Goal: Task Accomplishment & Management: Manage account settings

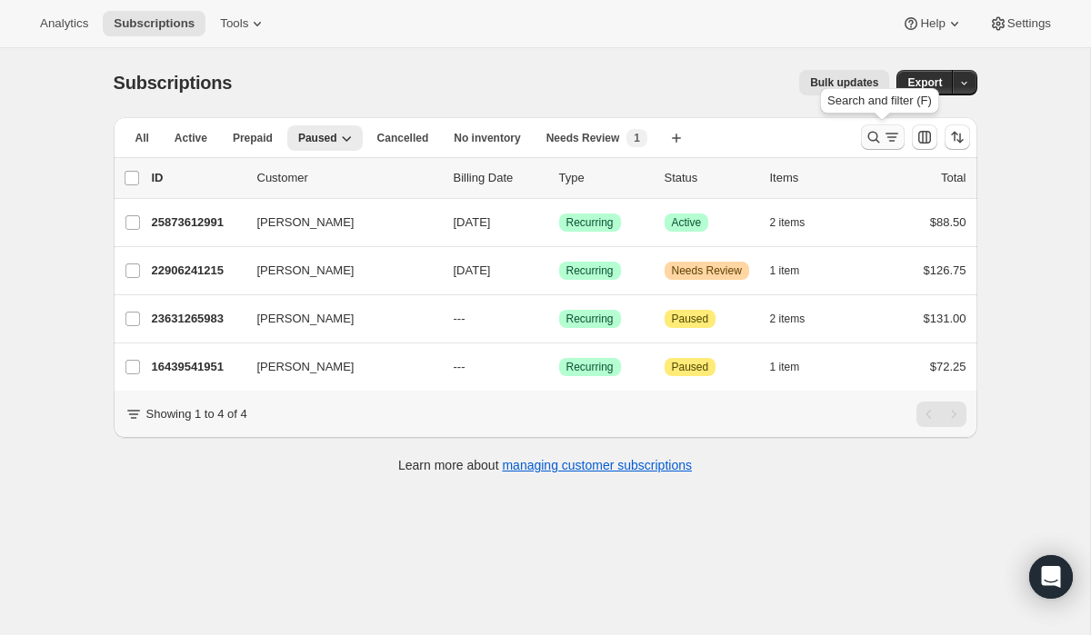
click at [867, 145] on icon "Search and filter results" at bounding box center [873, 137] width 18 height 18
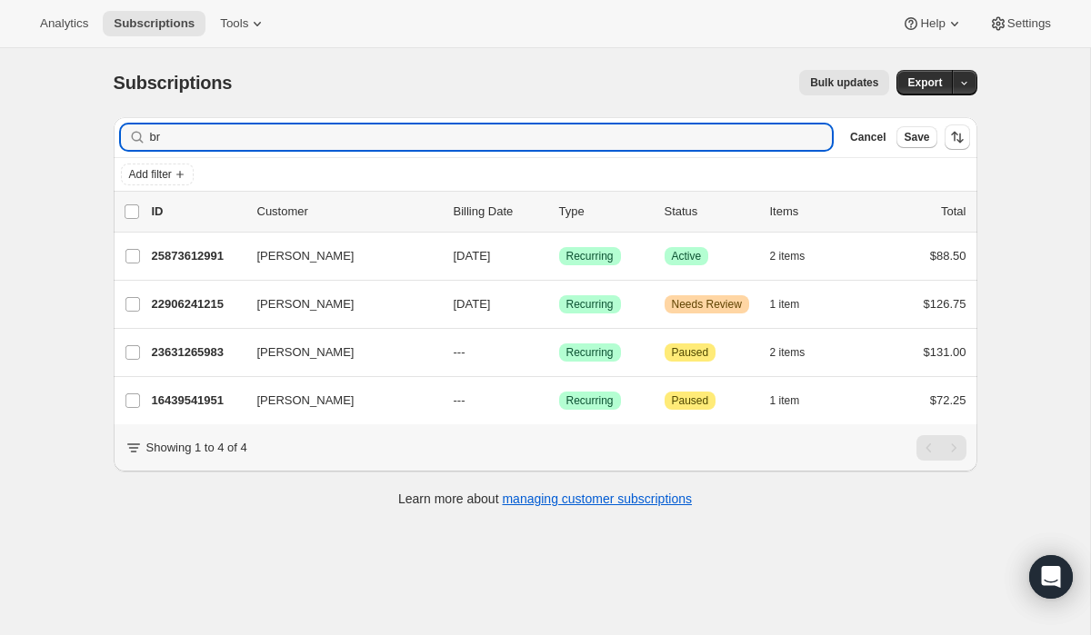
type input "b"
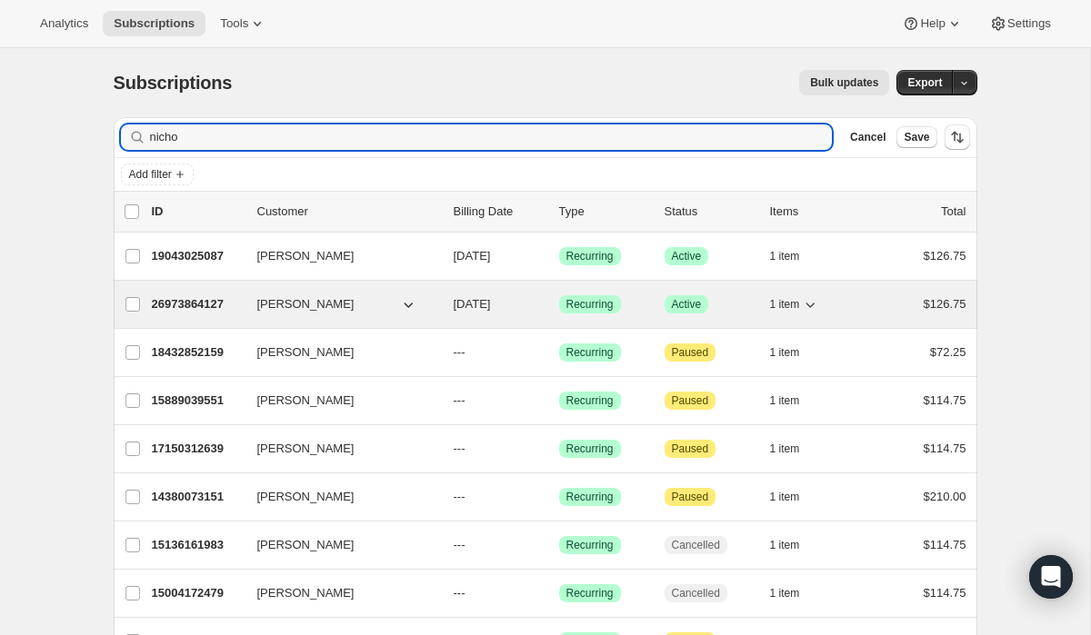
type input "nicho"
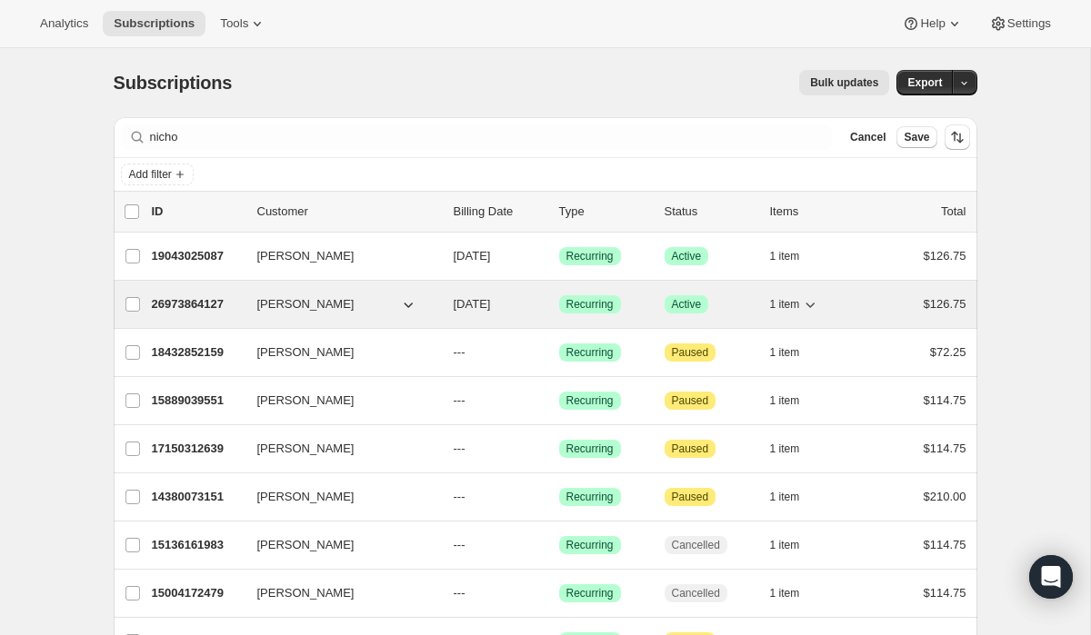
click at [221, 304] on p "26973864127" at bounding box center [197, 304] width 91 height 18
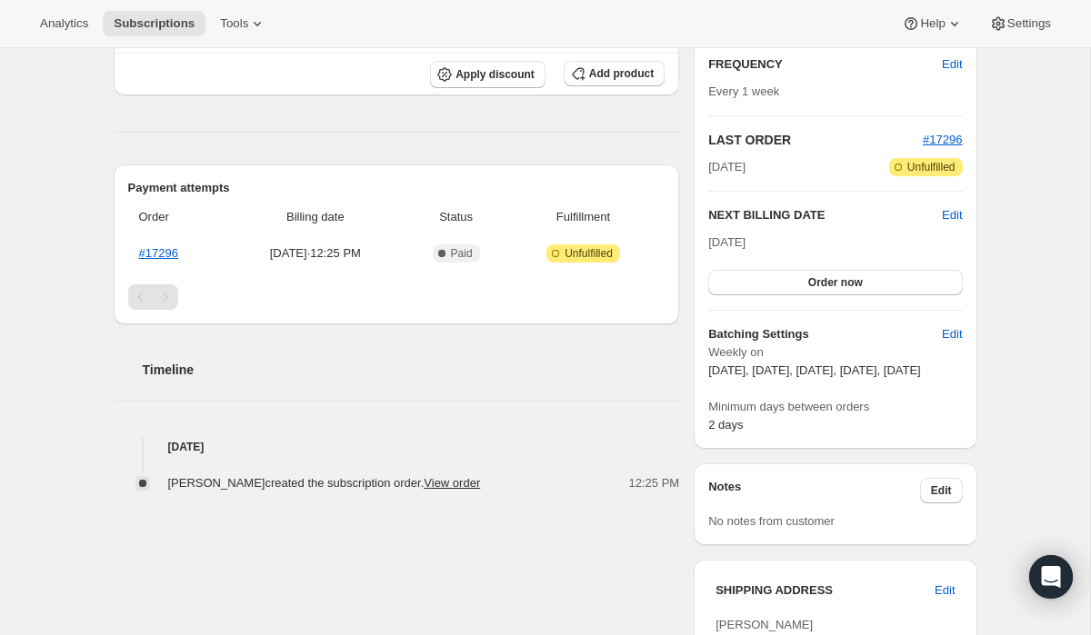
scroll to position [364, 0]
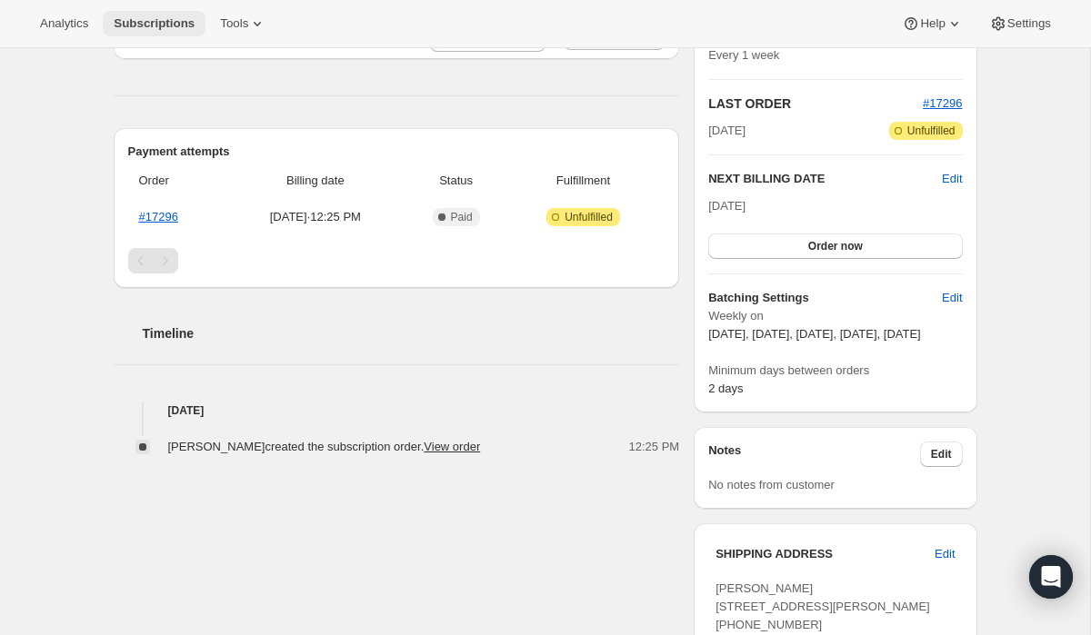
click at [129, 20] on span "Subscriptions" at bounding box center [154, 23] width 81 height 15
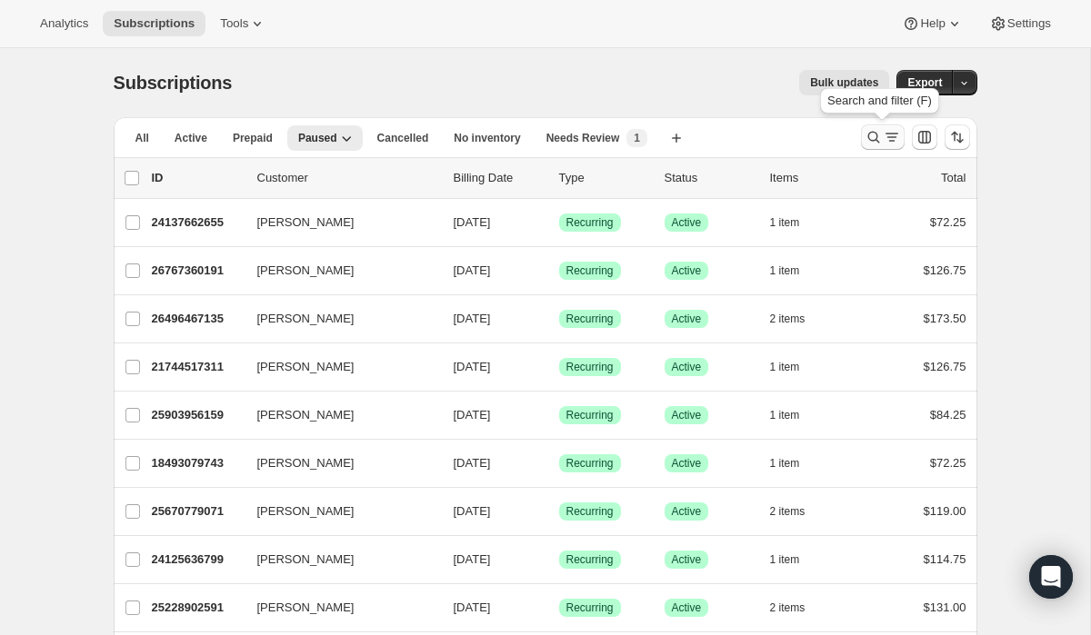
click at [873, 132] on icon "Search and filter results" at bounding box center [873, 137] width 18 height 18
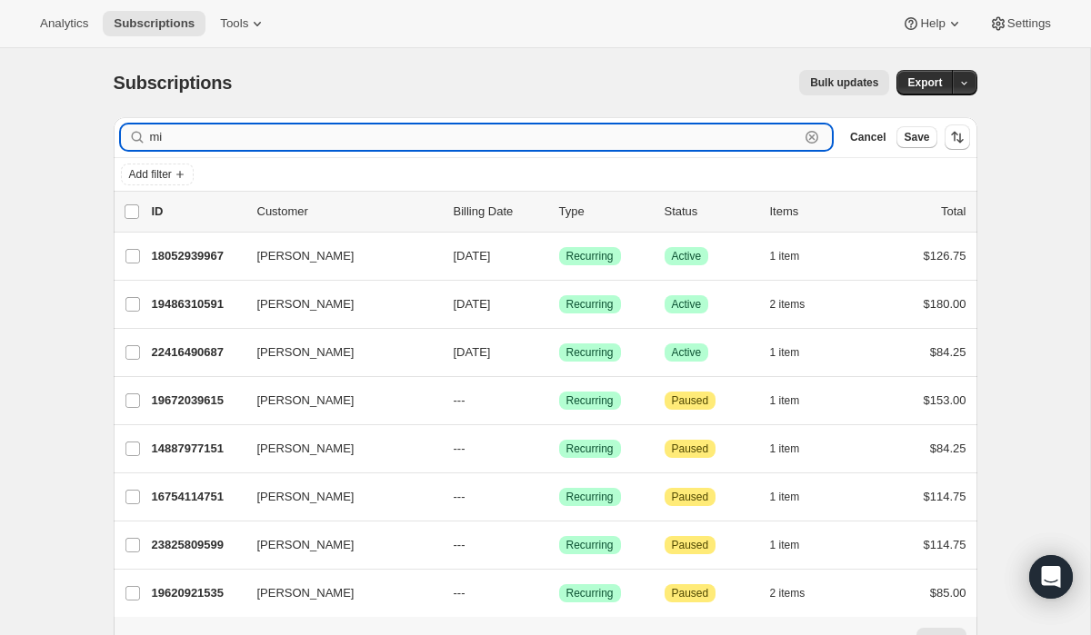
type input "m"
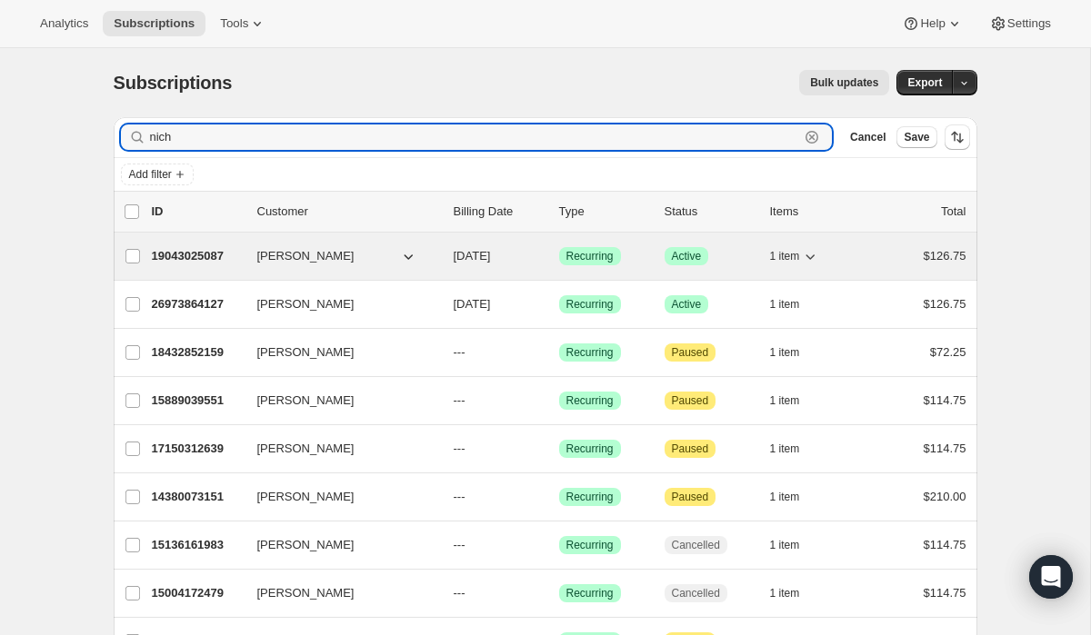
type input "nich"
click at [175, 258] on p "19043025087" at bounding box center [197, 256] width 91 height 18
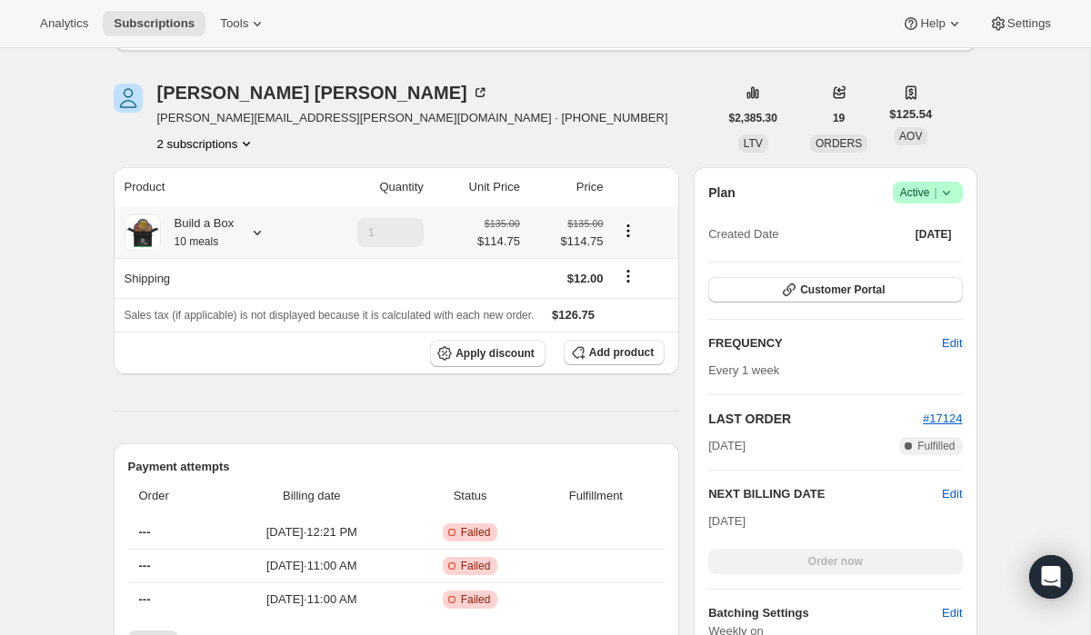
scroll to position [291, 0]
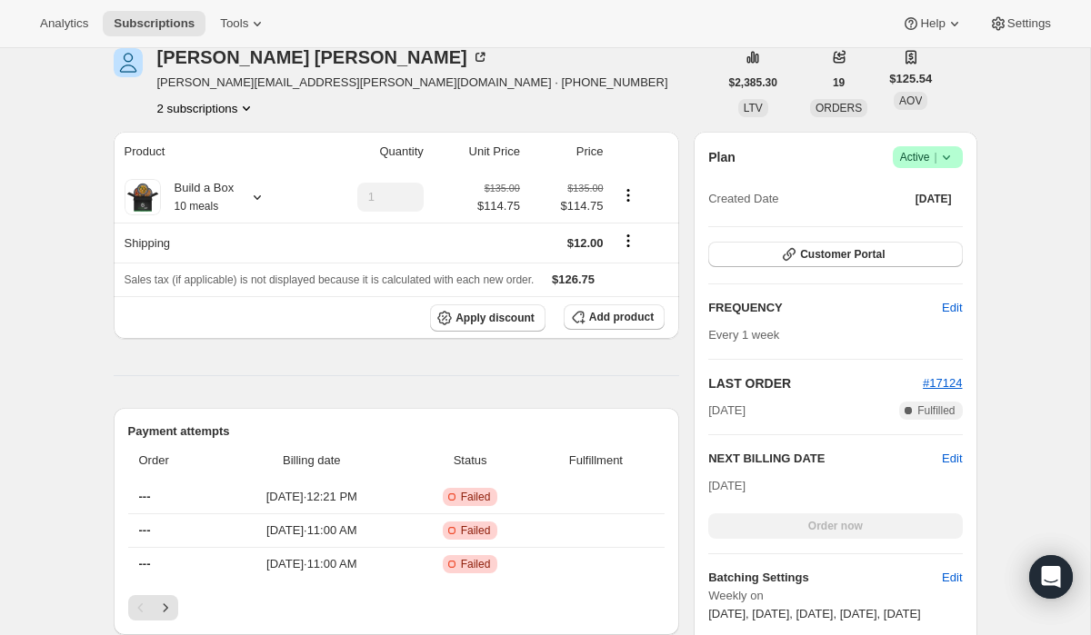
click at [954, 151] on span "Success Active |" at bounding box center [928, 157] width 70 height 22
click at [908, 192] on span "Pause subscription" at bounding box center [921, 193] width 100 height 14
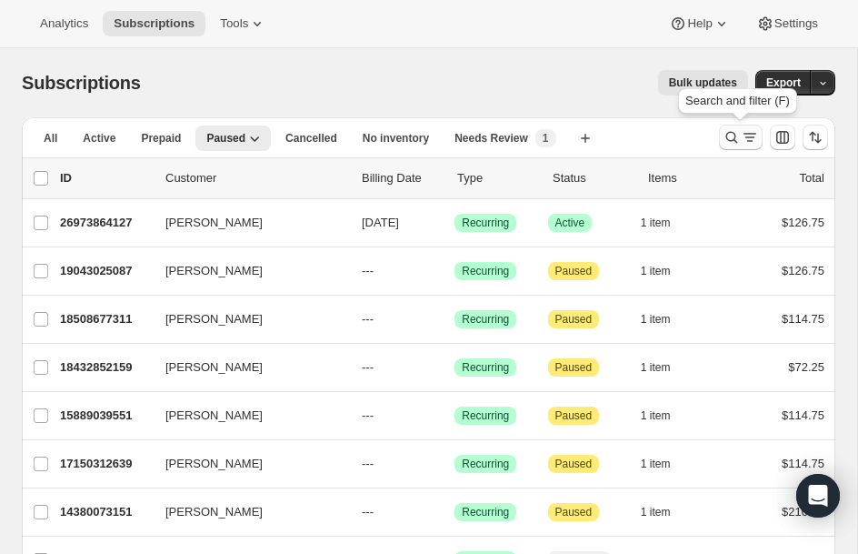
click at [734, 132] on icon "Search and filter results" at bounding box center [732, 137] width 18 height 18
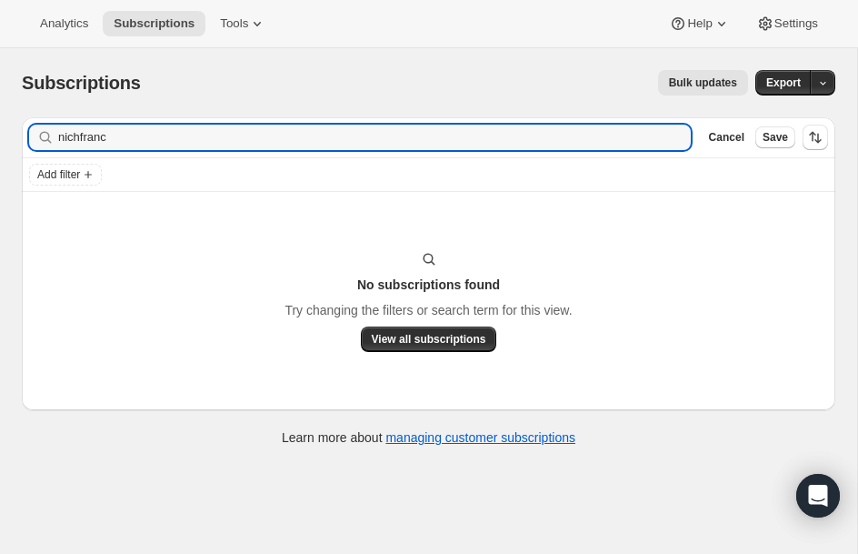
drag, startPoint x: 296, startPoint y: 143, endPoint x: -208, endPoint y: 142, distance: 504.4
click at [0, 142] on html "Analytics Subscriptions Tools Help Settings Skip to content Subscriptions. This…" at bounding box center [429, 277] width 858 height 554
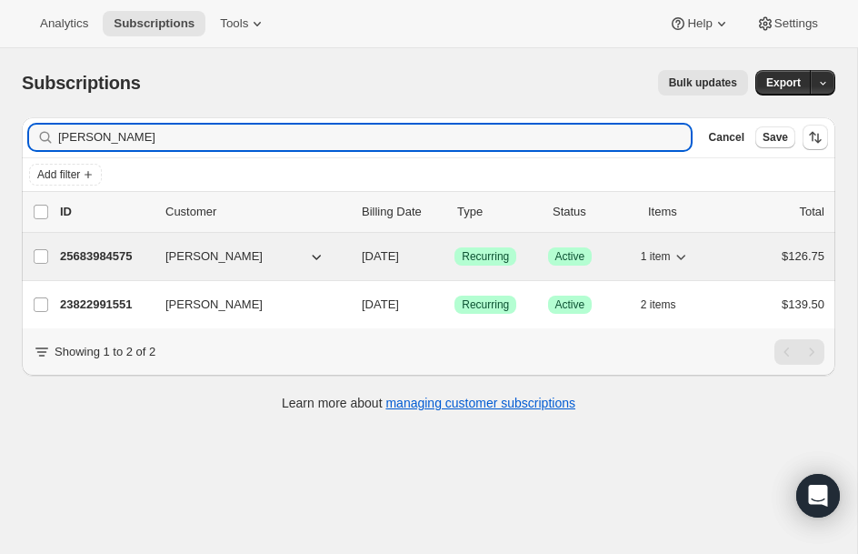
type input "[PERSON_NAME]"
click at [106, 266] on div "25683984575 [PERSON_NAME] [DATE] Success Recurring Success Active 1 item $126.75" at bounding box center [442, 256] width 764 height 25
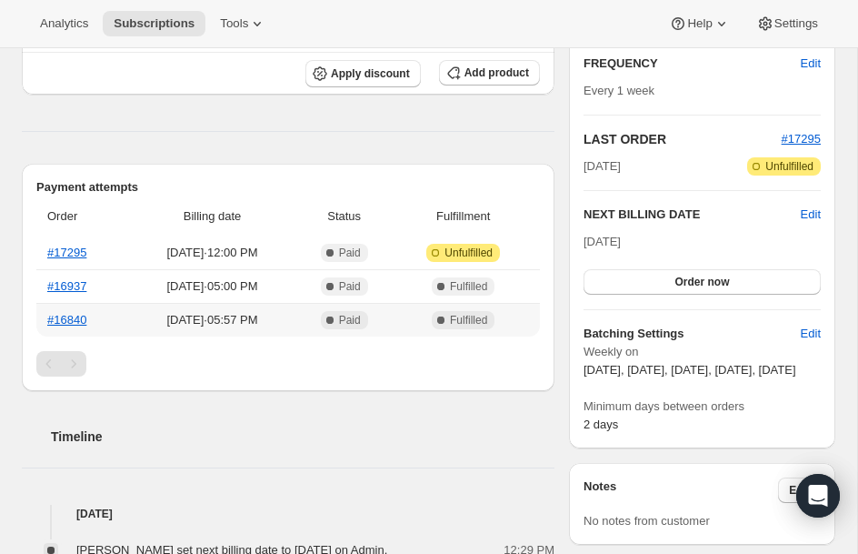
scroll to position [327, 0]
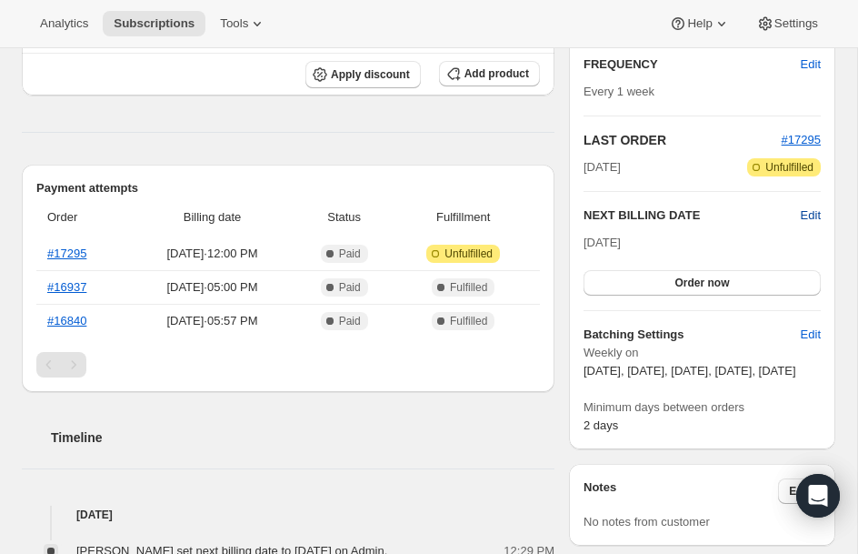
click at [813, 211] on span "Edit" at bounding box center [811, 215] width 20 height 18
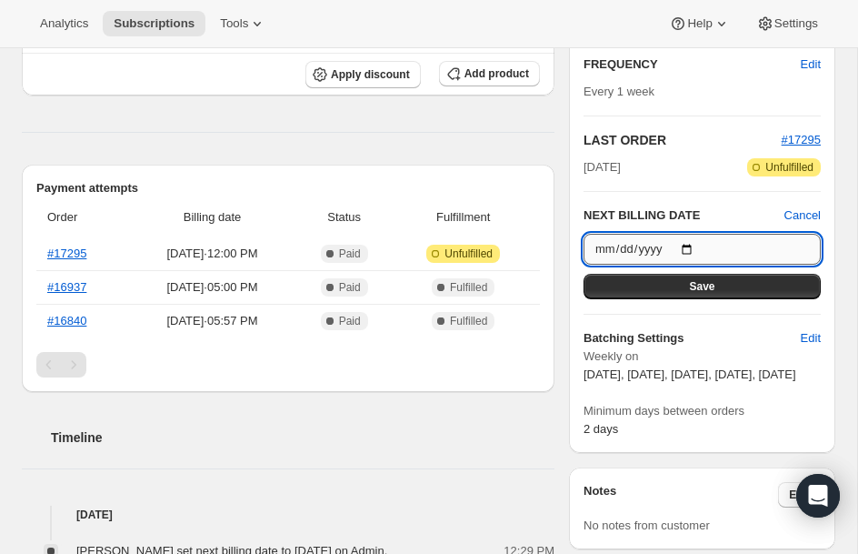
click at [688, 245] on input "[DATE]" at bounding box center [702, 249] width 237 height 31
type input "[DATE]"
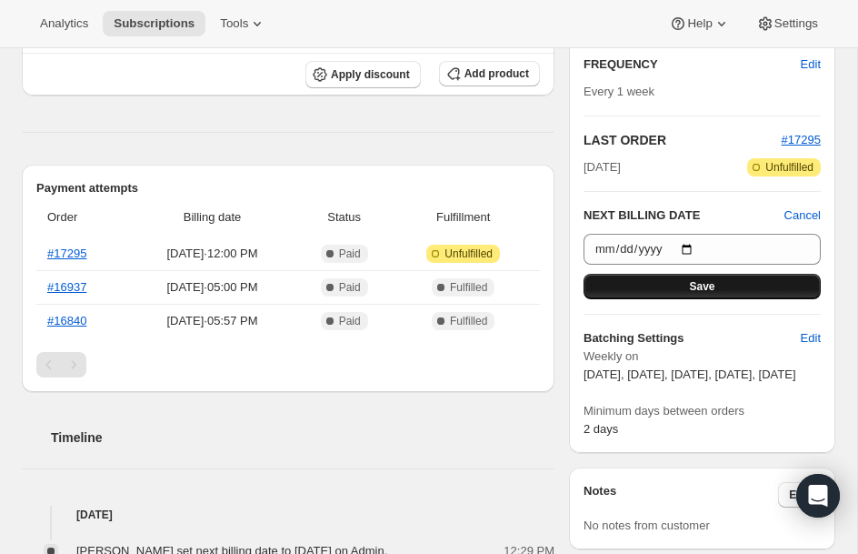
click at [713, 284] on span "Save" at bounding box center [701, 286] width 25 height 15
